Goal: Transaction & Acquisition: Obtain resource

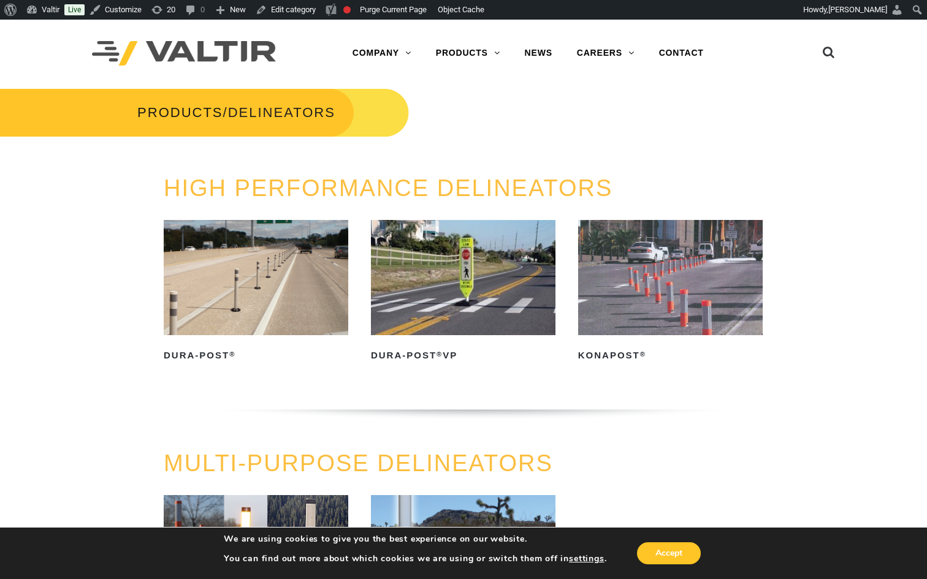
click at [344, 191] on link "HIGH PERFORMANCE DELINEATORS" at bounding box center [388, 188] width 449 height 26
click at [283, 188] on link "HIGH PERFORMANCE DELINEATORS" at bounding box center [388, 188] width 449 height 26
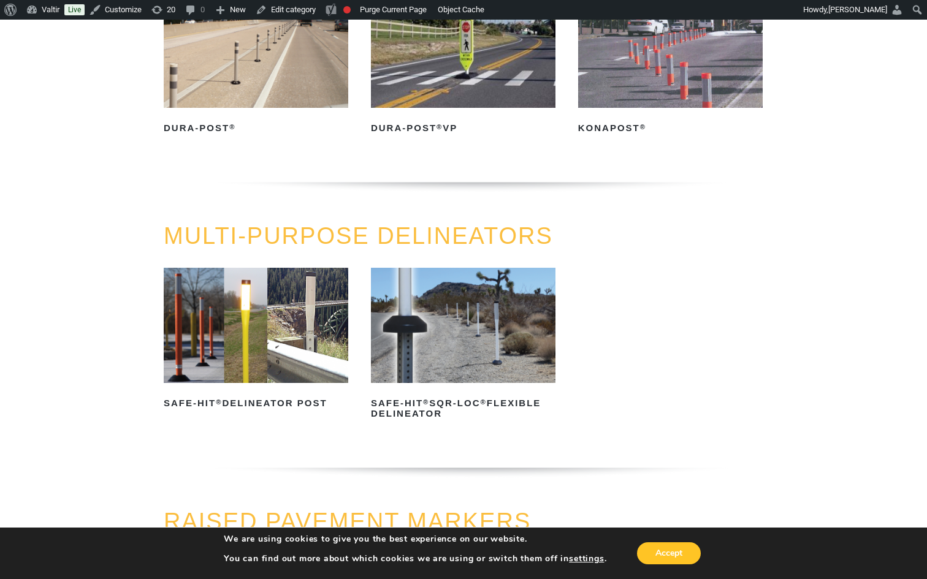
scroll to position [265, 0]
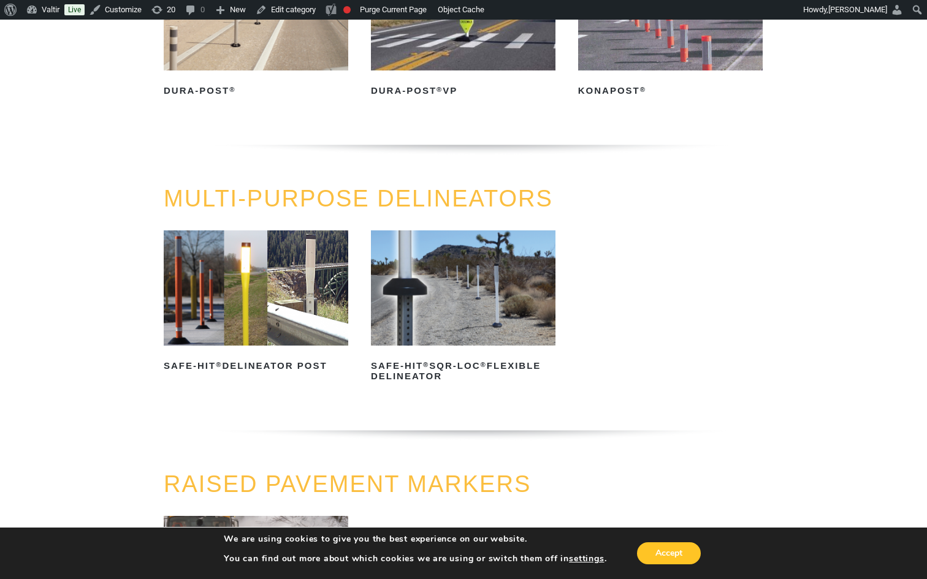
click at [264, 199] on link "MULTI-PURPOSE DELINEATORS" at bounding box center [358, 199] width 389 height 26
click at [265, 357] on h2 "Safe-Hit ® Delineator Post" at bounding box center [256, 367] width 184 height 20
click at [436, 313] on img at bounding box center [463, 287] width 184 height 115
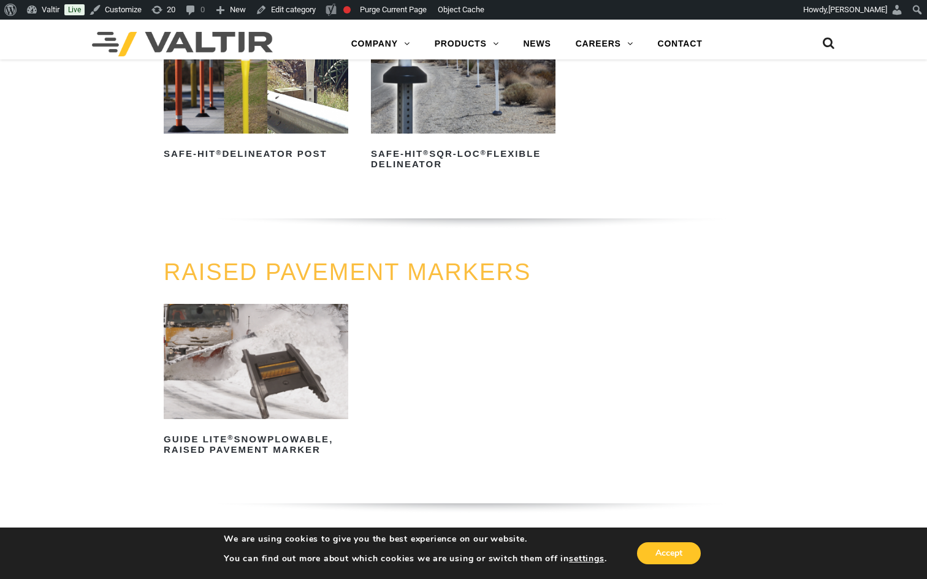
scroll to position [497, 0]
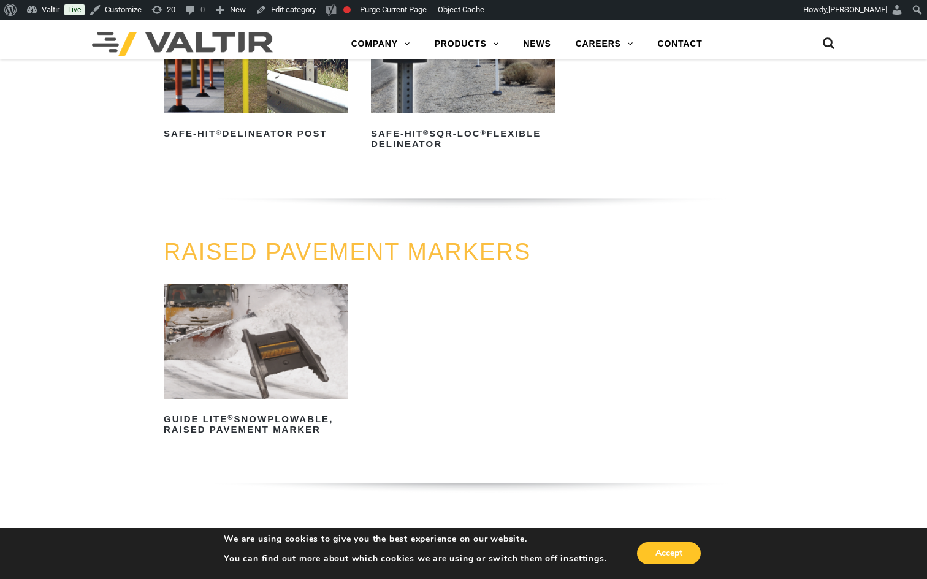
click at [278, 252] on link "RAISED PAVEMENT MARKERS" at bounding box center [347, 252] width 367 height 26
click at [230, 250] on link "RAISED PAVEMENT MARKERS" at bounding box center [347, 252] width 367 height 26
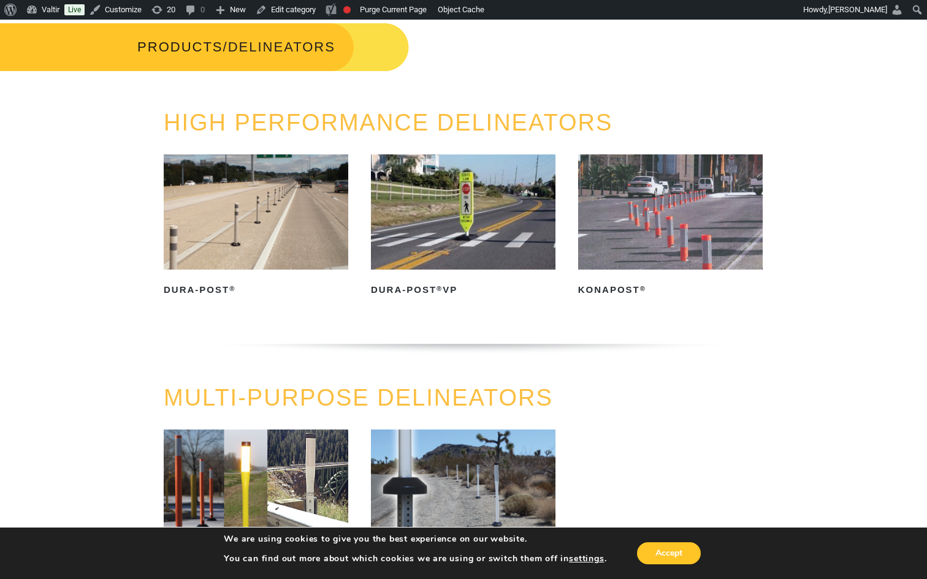
scroll to position [0, 0]
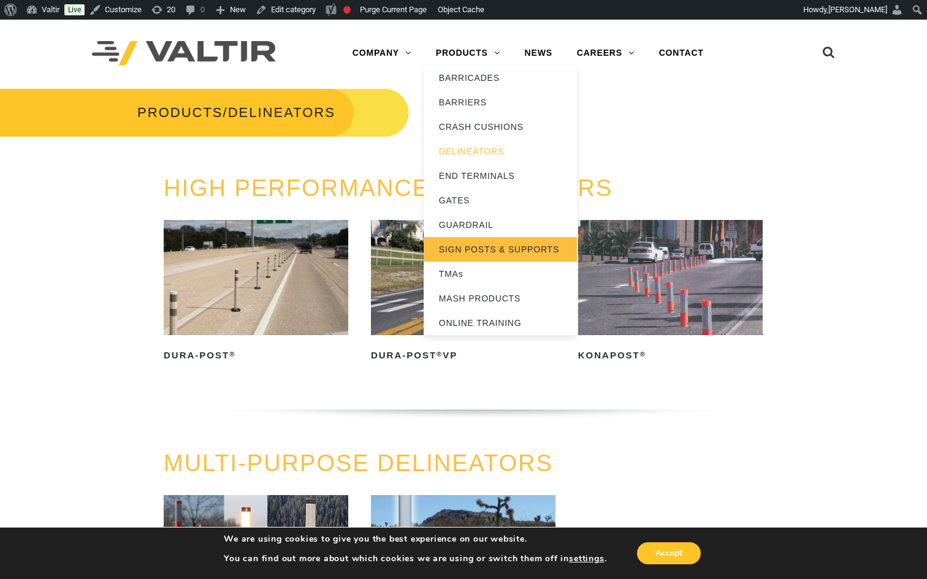
click at [477, 250] on link "SIGN POSTS & SUPPORTS" at bounding box center [500, 249] width 153 height 25
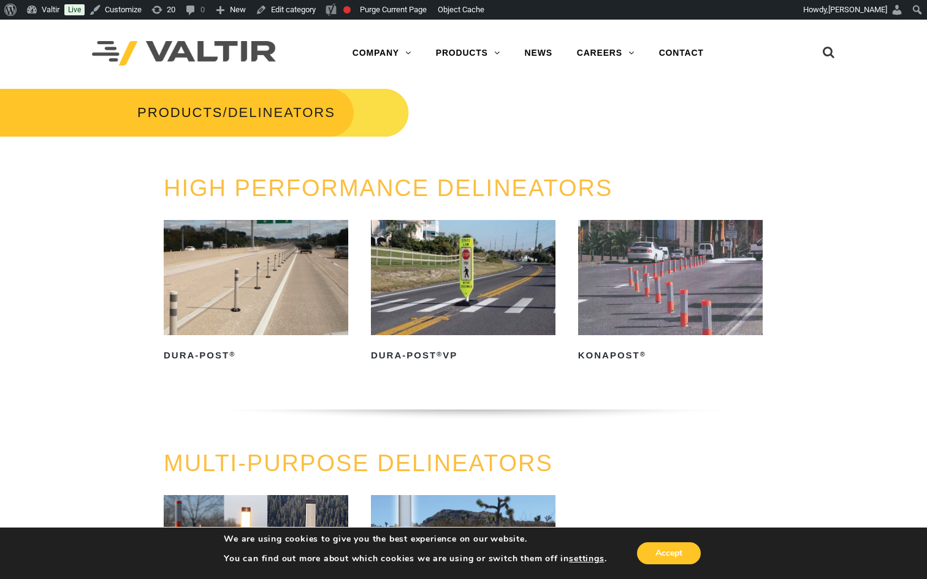
click at [45, 89] on h3 "PRODUCTS / DELINEATORS" at bounding box center [204, 112] width 409 height 51
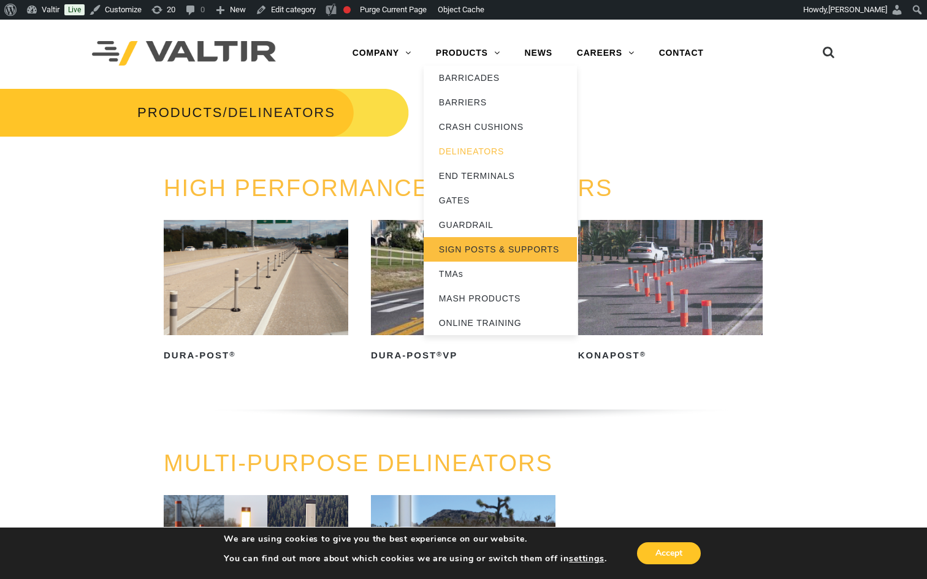
click at [466, 248] on link "SIGN POSTS & SUPPORTS" at bounding box center [500, 249] width 153 height 25
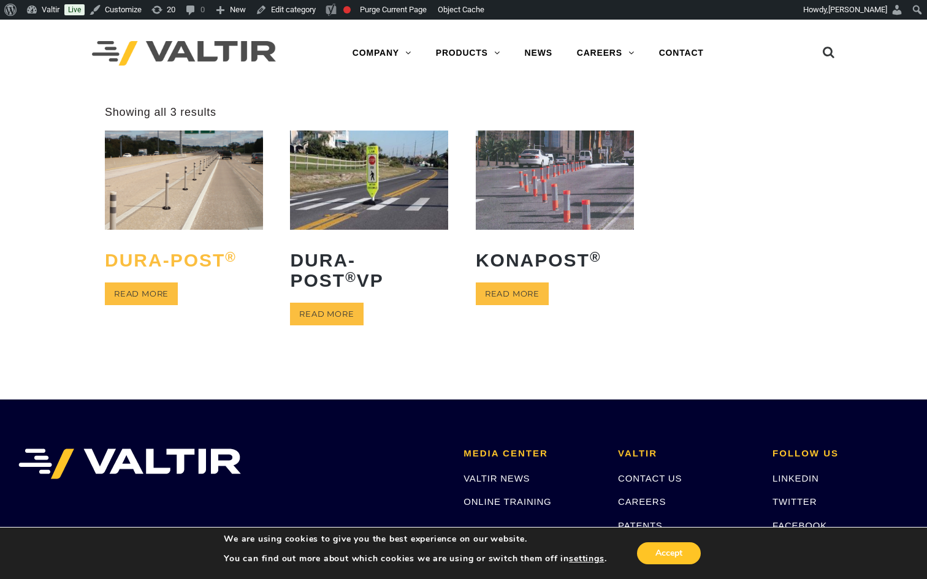
click at [173, 260] on h2 "Dura-Post ®" at bounding box center [184, 260] width 158 height 39
click at [322, 310] on link "Read more" at bounding box center [326, 314] width 73 height 23
click at [547, 188] on img at bounding box center [555, 180] width 158 height 99
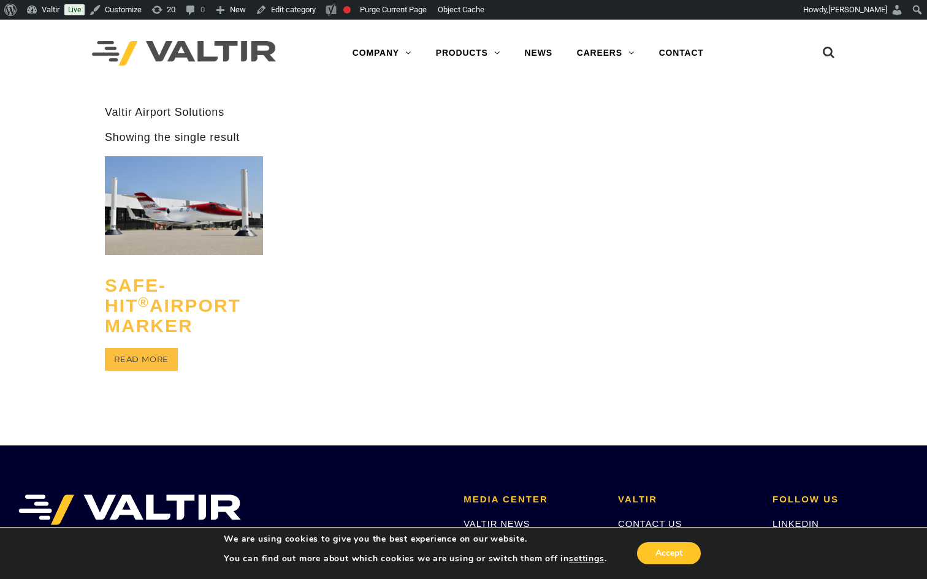
click at [160, 308] on h2 "Safe-Hit ® Airport Marker" at bounding box center [184, 305] width 158 height 79
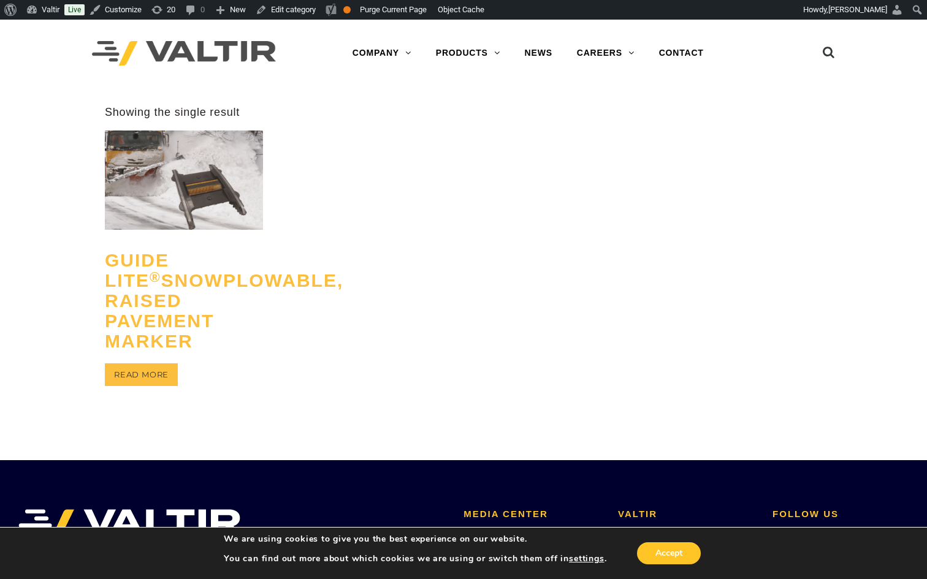
click at [161, 316] on h2 "GUIDE LITE ® Snowplowable, Raised Pavement Marker" at bounding box center [184, 301] width 158 height 120
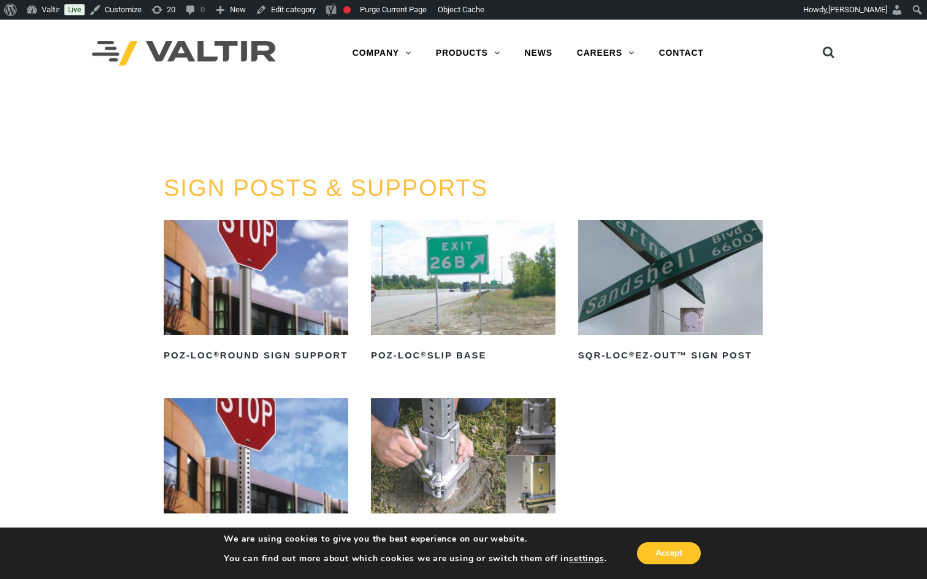
click at [319, 185] on link "SIGN POSTS & SUPPORTS" at bounding box center [326, 188] width 324 height 26
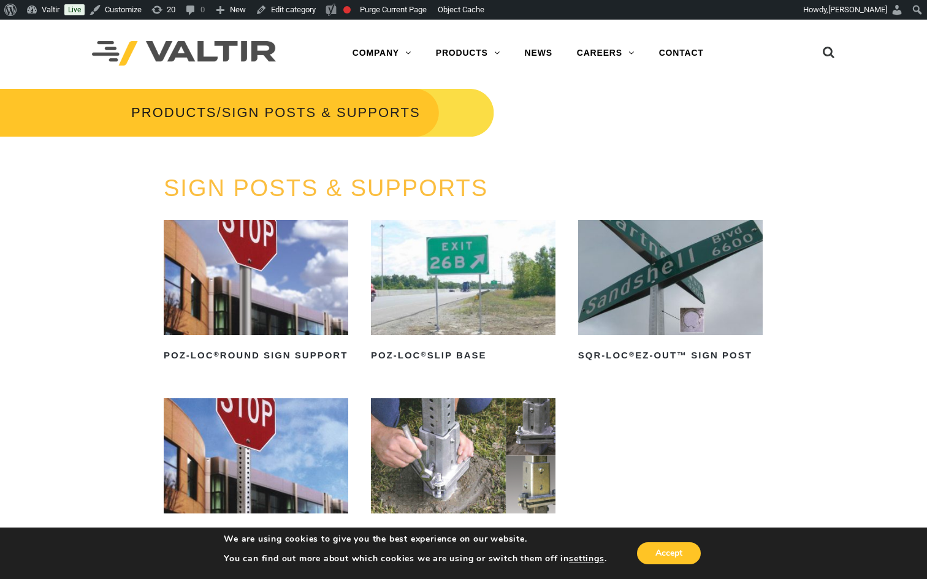
click at [291, 191] on link "SIGN POSTS & SUPPORTS" at bounding box center [326, 188] width 324 height 26
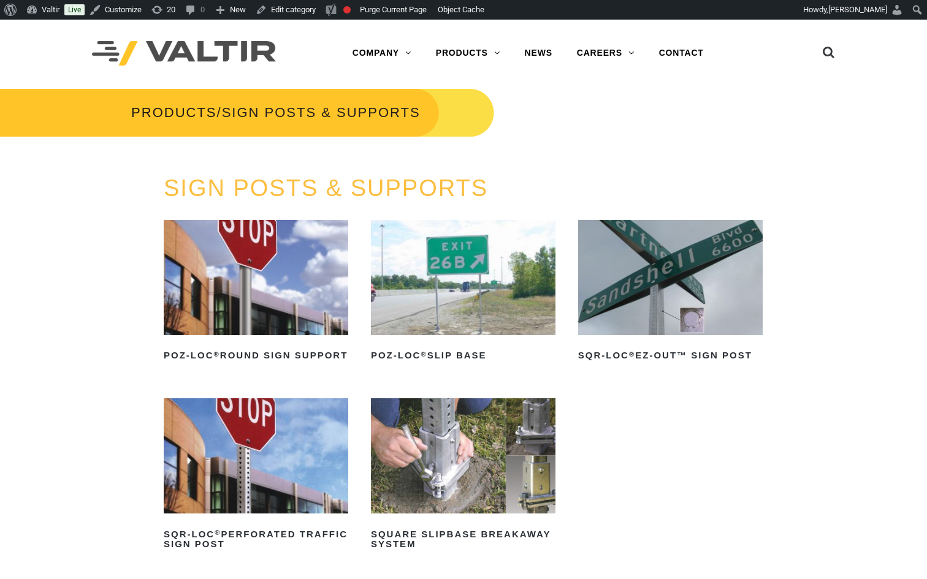
click at [260, 293] on img at bounding box center [256, 277] width 184 height 115
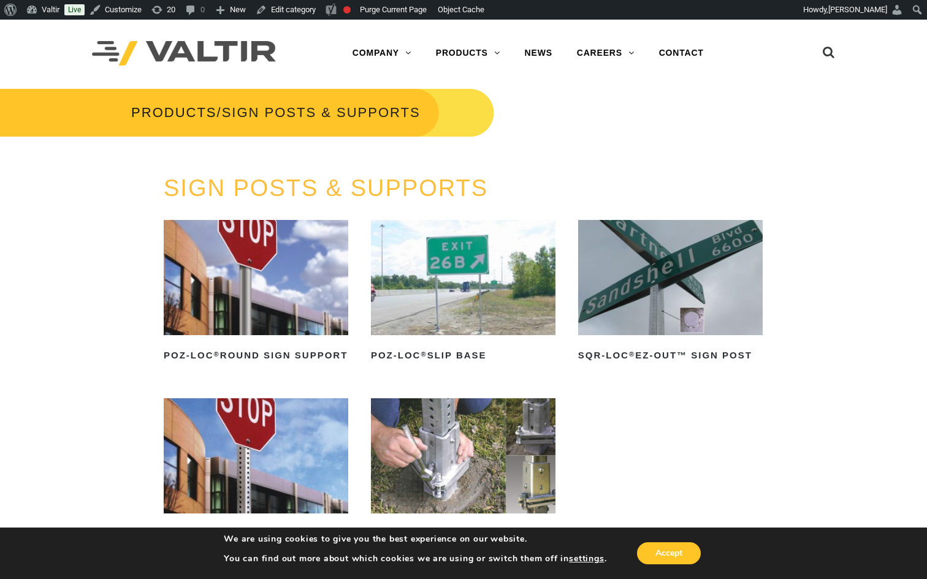
click at [457, 257] on img at bounding box center [463, 277] width 184 height 115
click at [598, 274] on img at bounding box center [670, 277] width 184 height 115
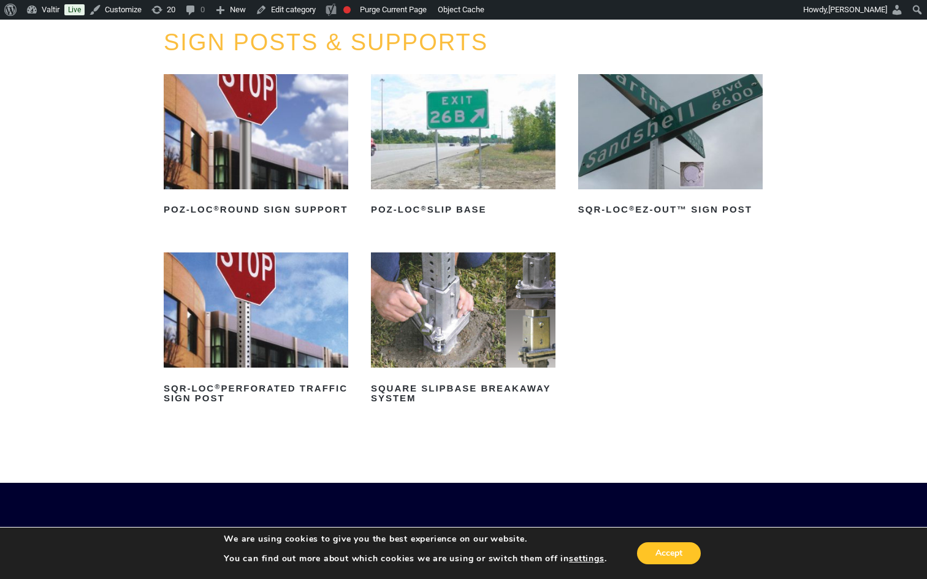
scroll to position [155, 0]
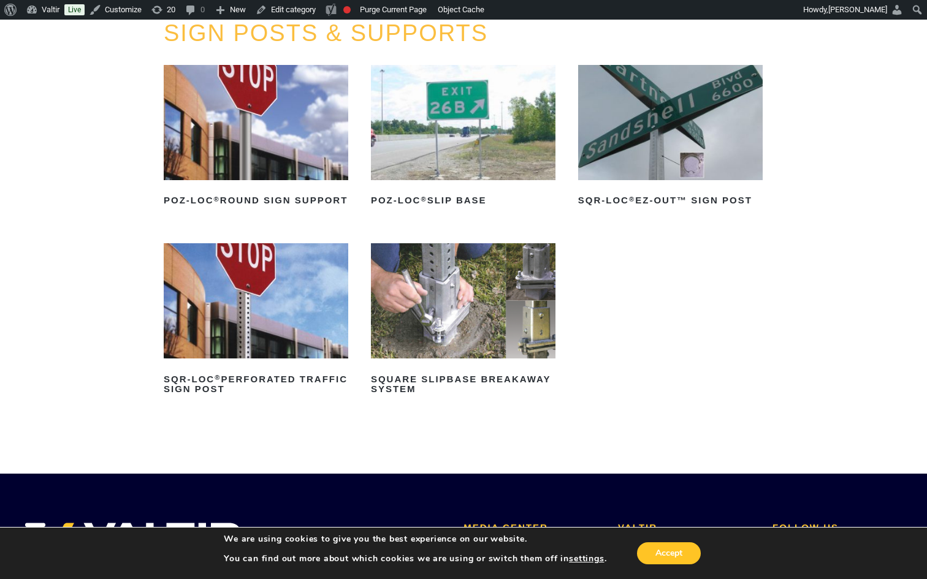
click at [256, 314] on img at bounding box center [256, 300] width 184 height 115
click at [461, 357] on img at bounding box center [463, 300] width 184 height 115
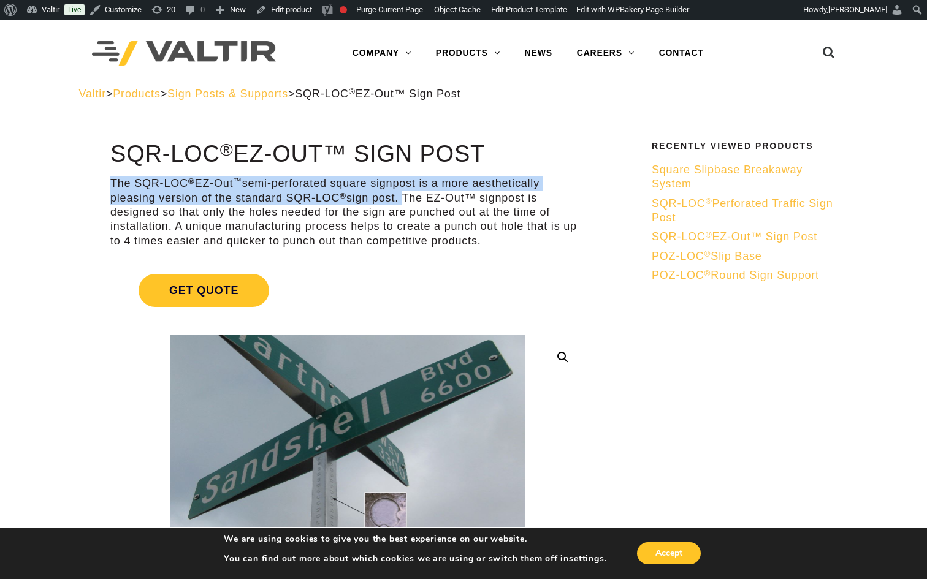
drag, startPoint x: 401, startPoint y: 199, endPoint x: 101, endPoint y: 189, distance: 300.5
copy p "The SQR-LOC ® EZ-Out ™ semi-perforated square signpost is a more aesthetically …"
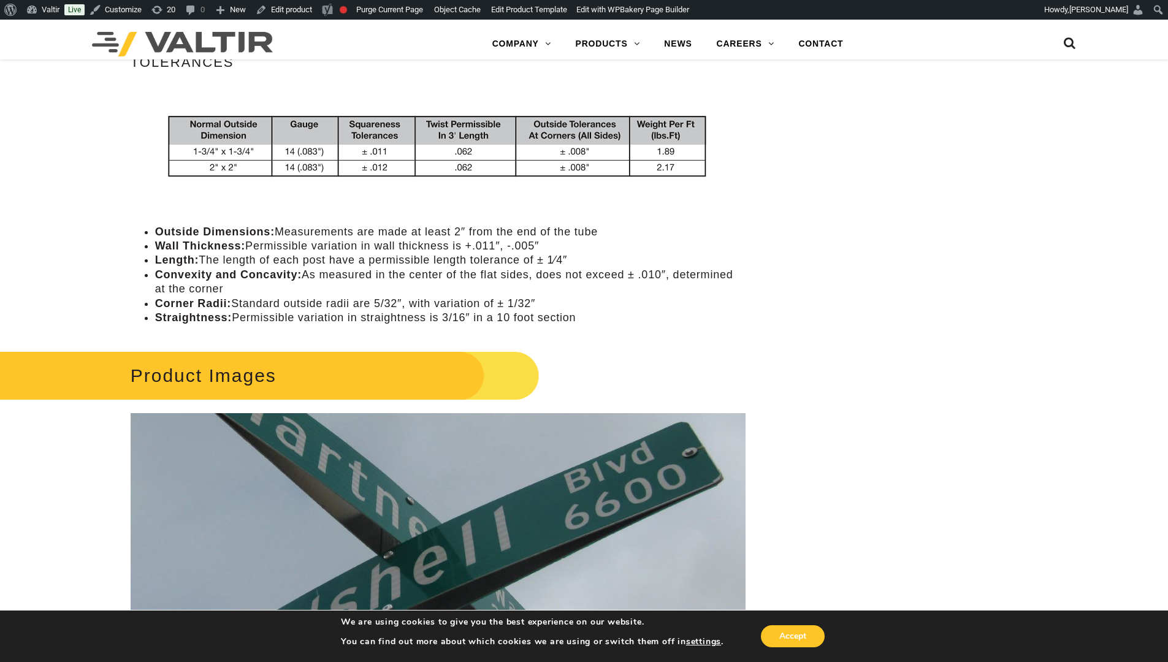
scroll to position [1005, 0]
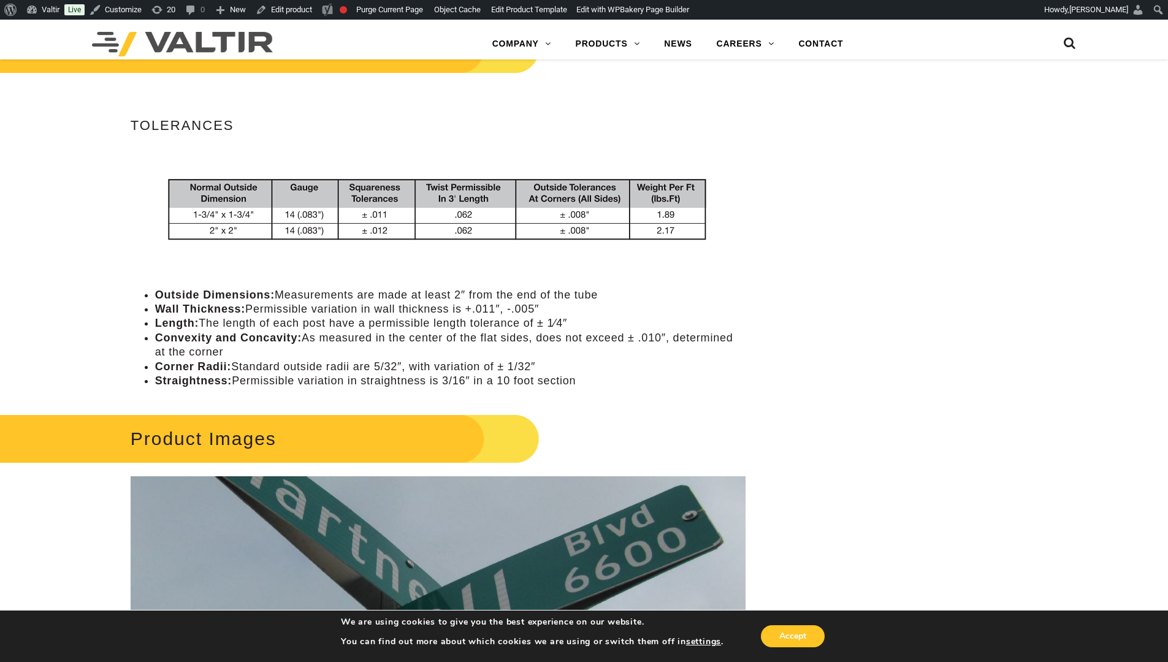
click at [382, 264] on div "Specifications Tolerances Outside Dimensions: Measurements are made at least 2″…" at bounding box center [438, 204] width 615 height 367
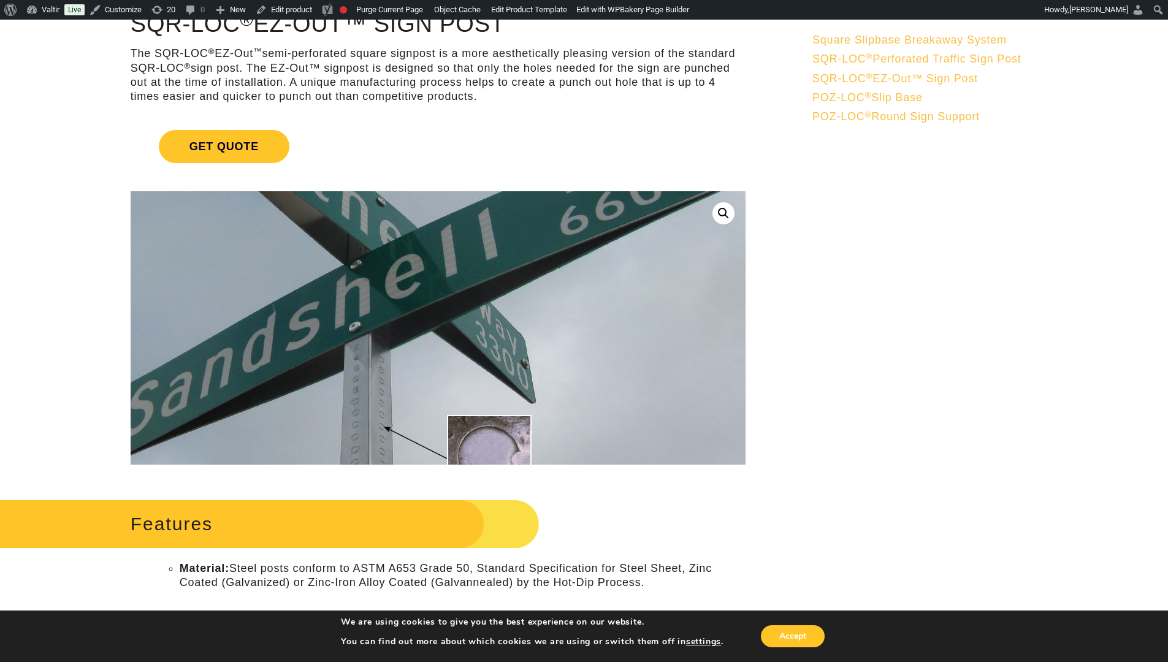
scroll to position [0, 0]
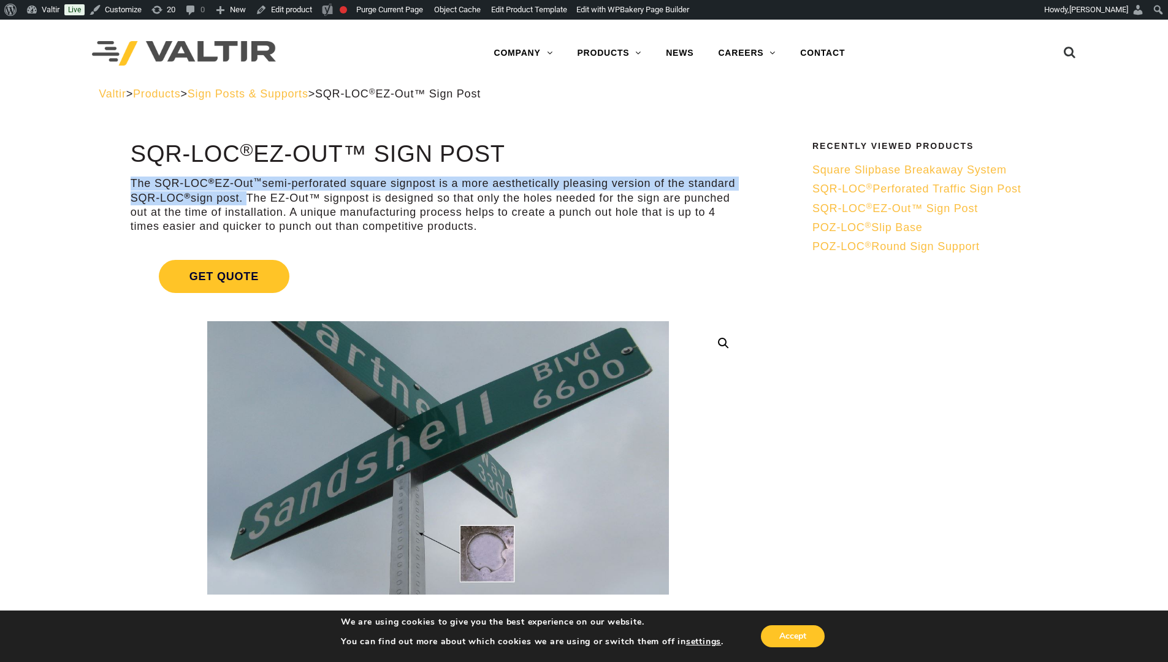
drag, startPoint x: 245, startPoint y: 197, endPoint x: 116, endPoint y: 179, distance: 130.0
copy p "The SQR-LOC ® EZ-Out ™ semi-perforated square signpost is a more aesthetically …"
click at [626, 292] on link "Get Quote" at bounding box center [438, 276] width 615 height 63
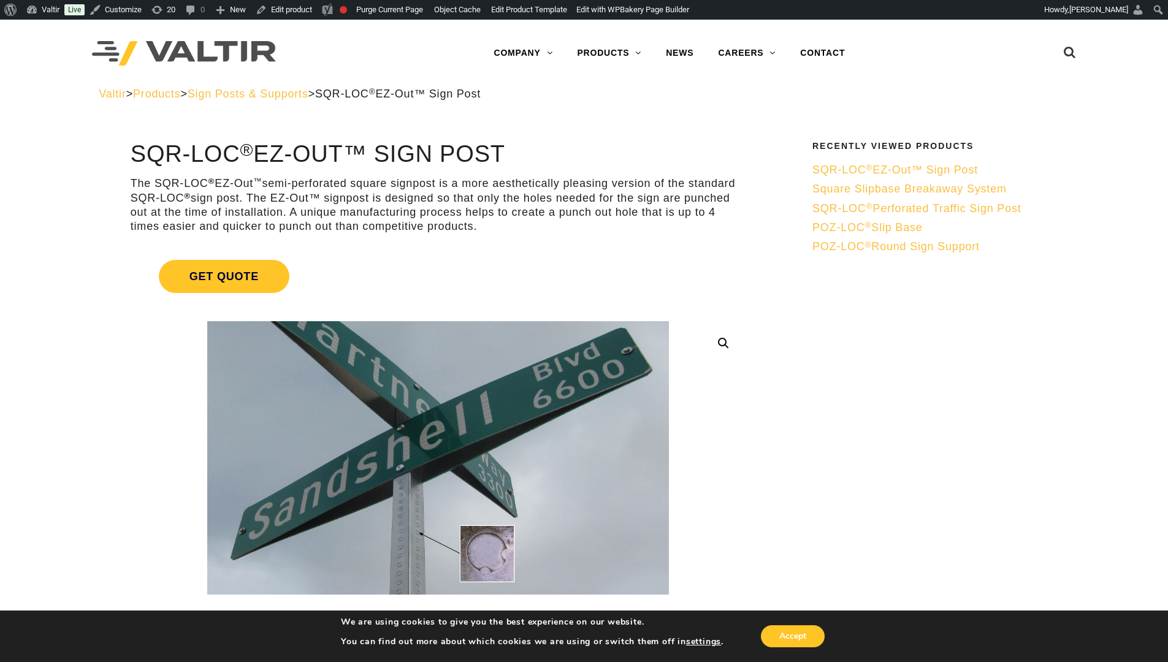
click at [635, 214] on p "The SQR-LOC ® EZ-Out ™ semi-perforated square signpost is a more aesthetically …" at bounding box center [438, 206] width 615 height 58
